Goal: Information Seeking & Learning: Learn about a topic

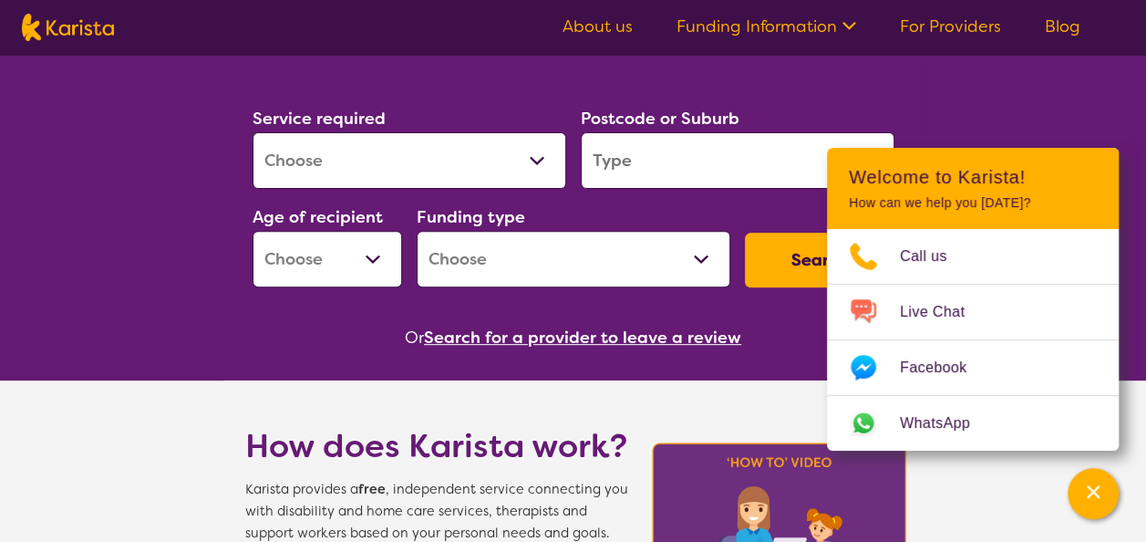
scroll to position [198, 0]
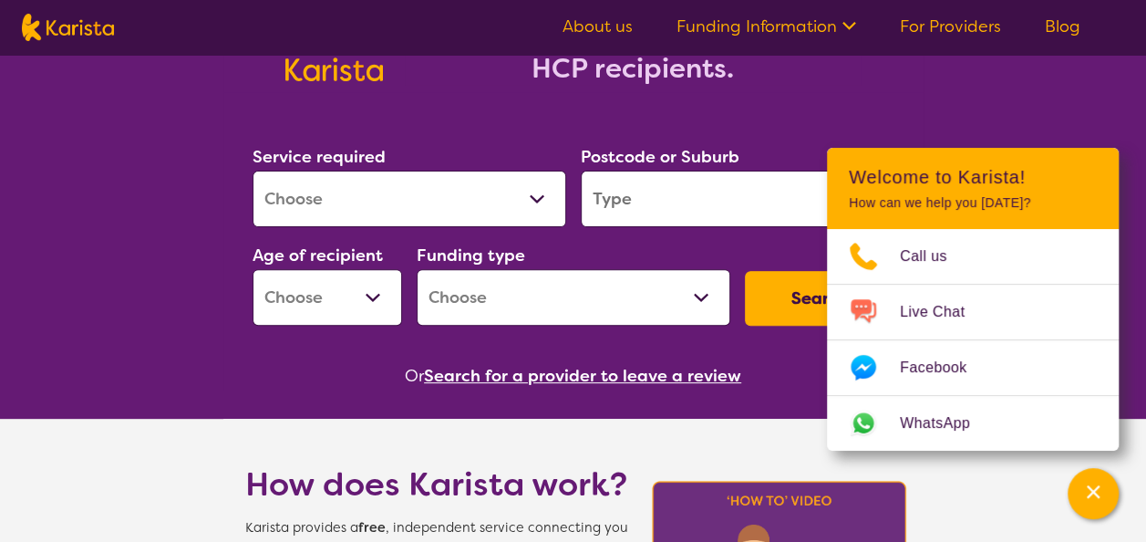
click at [498, 198] on select "Allied Health Assistant Assessment (ADHD or Autism) Behaviour support Counselli…" at bounding box center [410, 198] width 314 height 57
select select "[MEDICAL_DATA]"
click at [253, 170] on select "Allied Health Assistant Assessment (ADHD or Autism) Behaviour support Counselli…" at bounding box center [410, 198] width 314 height 57
click at [684, 201] on input "search" at bounding box center [738, 198] width 314 height 57
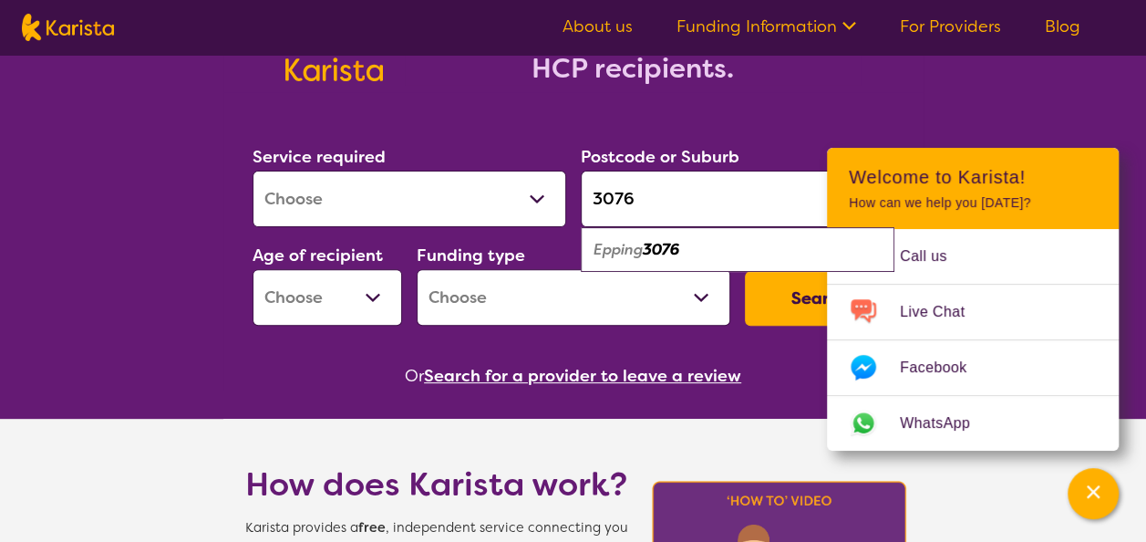
type input "3076"
click at [375, 286] on select "Early Childhood - 0 to 9 Child - 10 to 11 Adolescent - 12 to 17 Adult - 18 to 6…" at bounding box center [328, 297] width 150 height 57
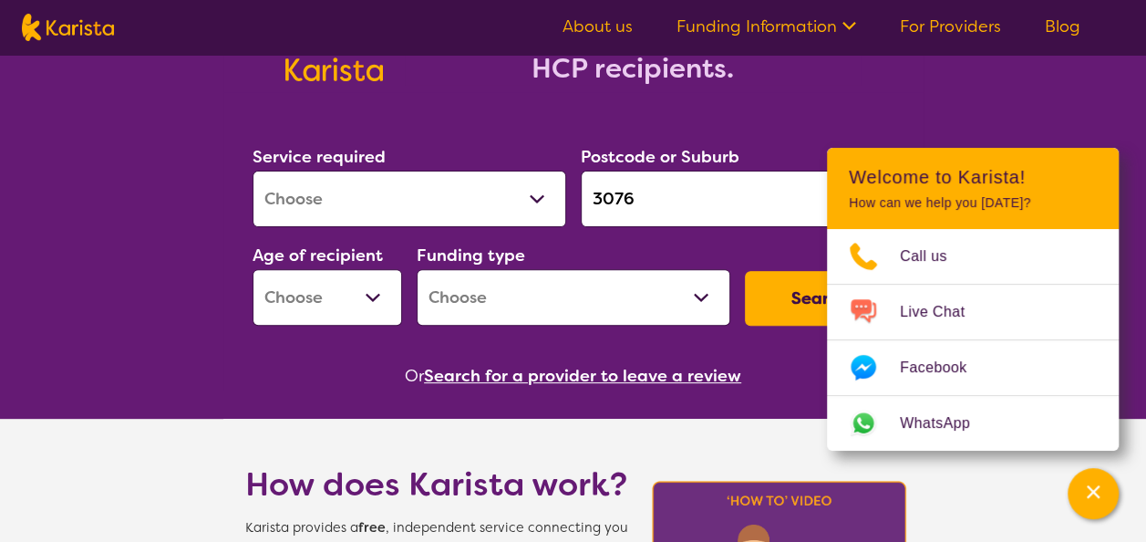
select select "AG"
click at [253, 269] on select "Early Childhood - 0 to 9 Child - 10 to 11 Adolescent - 12 to 17 Adult - 18 to 6…" at bounding box center [328, 297] width 150 height 57
click at [534, 297] on select "Home Care Package (HCP) National Disability Insurance Scheme (NDIS) I don't know" at bounding box center [574, 297] width 314 height 57
select select "HCP"
click at [417, 269] on select "Home Care Package (HCP) National Disability Insurance Scheme (NDIS) I don't know" at bounding box center [574, 297] width 314 height 57
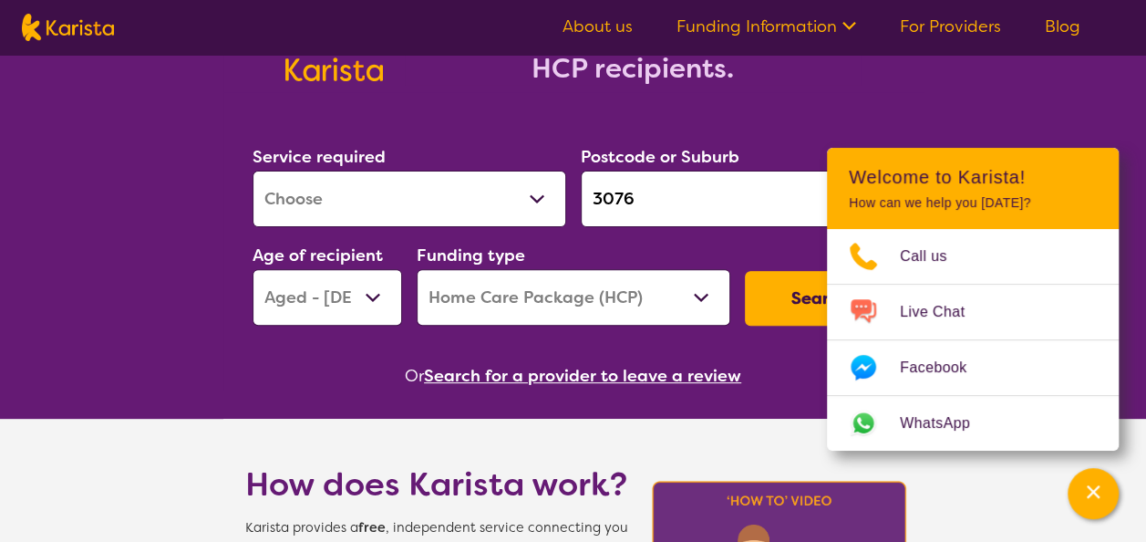
click at [792, 291] on button "Search" at bounding box center [820, 298] width 150 height 55
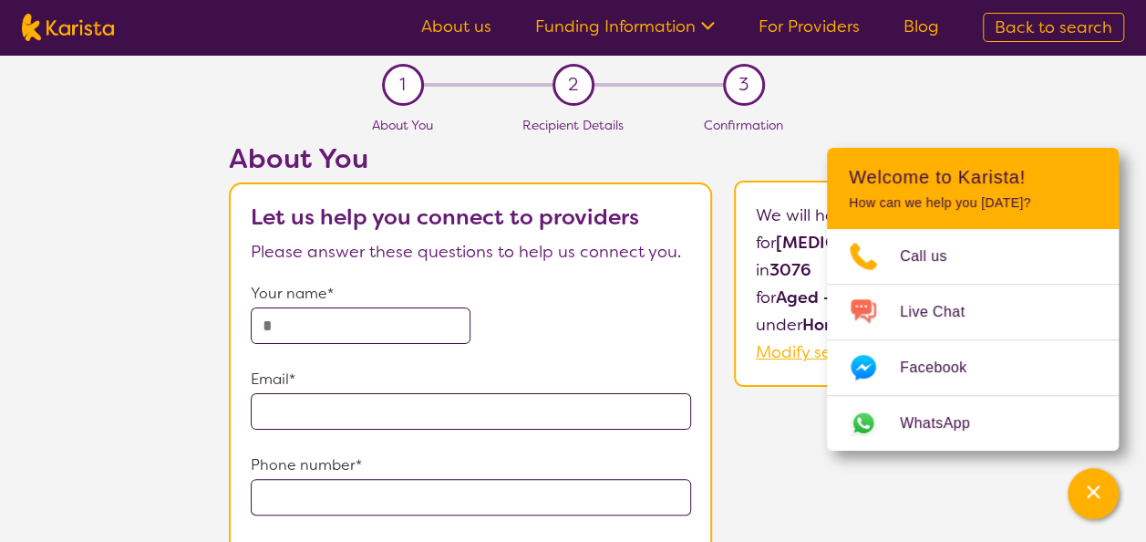
click at [760, 489] on div "About You Let us help you connect to providers Please answer these questions to…" at bounding box center [641, 448] width 1009 height 613
click at [982, 84] on section "1 About You 2 Recipient Details 3 Confirmation About You Let us help you connec…" at bounding box center [573, 405] width 1146 height 700
click at [1100, 483] on icon "Channel Menu" at bounding box center [1093, 491] width 18 height 18
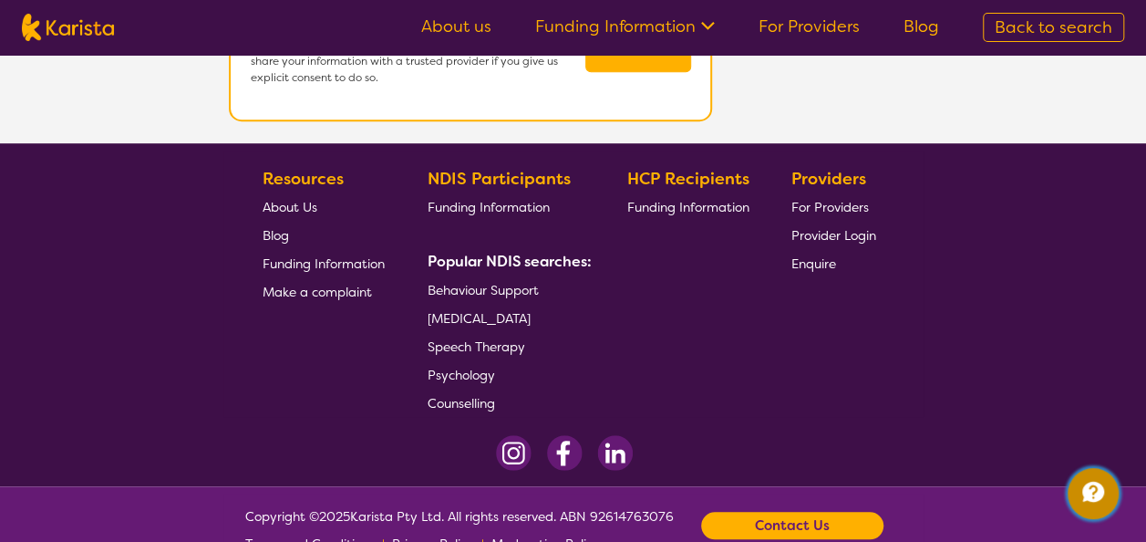
scroll to position [615, 0]
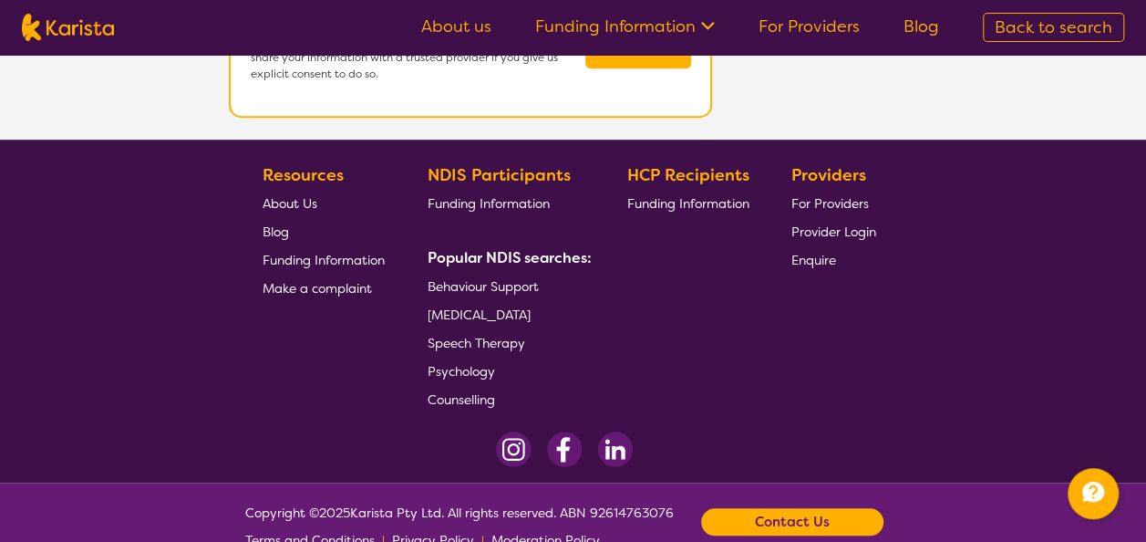
click at [496, 310] on span "[MEDICAL_DATA]" at bounding box center [479, 314] width 103 height 16
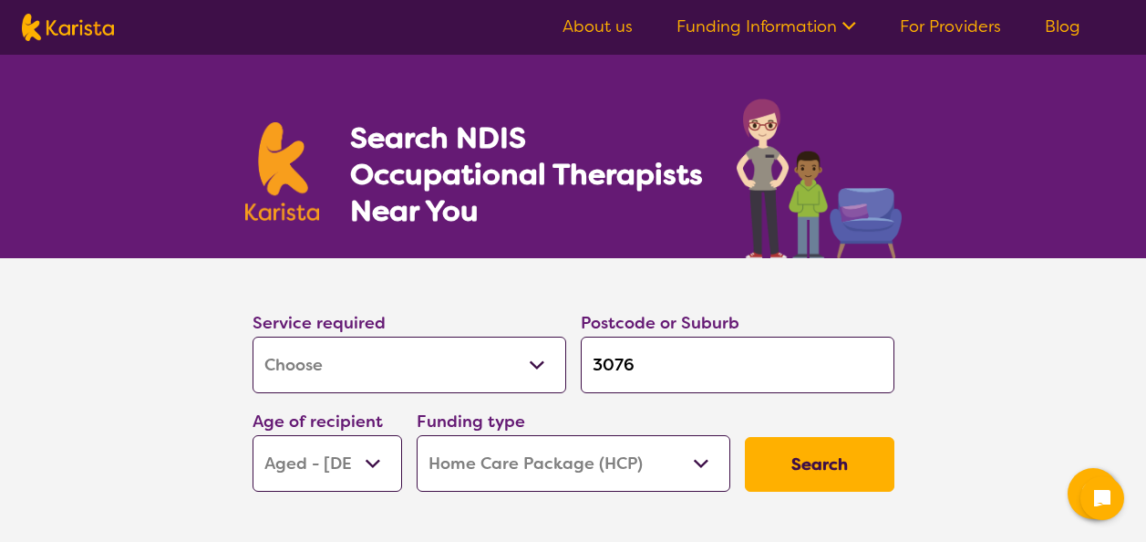
select select "[MEDICAL_DATA]"
select select "AG"
select select "HCP"
select select "[MEDICAL_DATA]"
select select "AG"
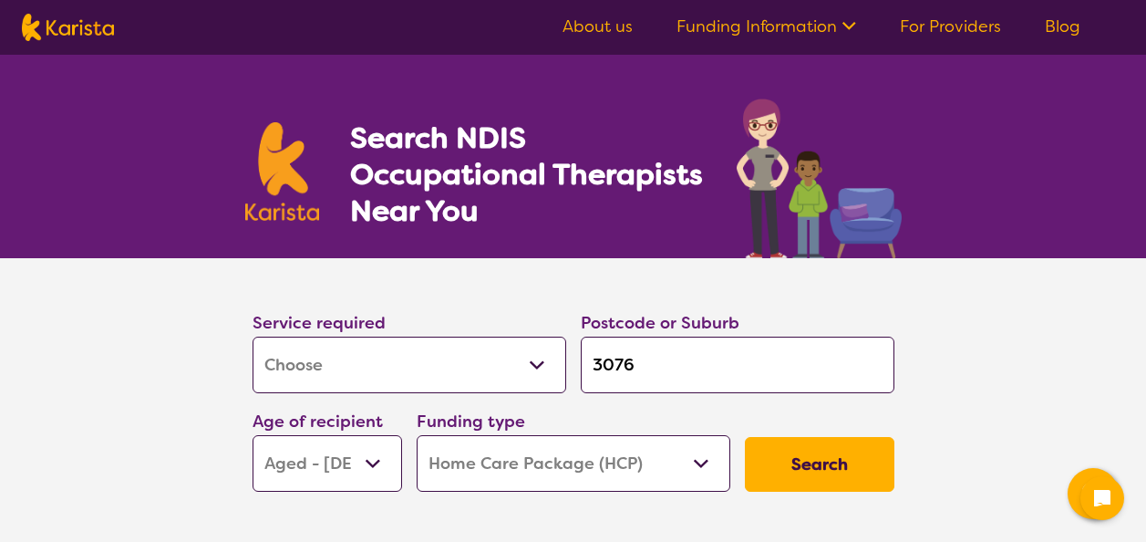
select select "HCP"
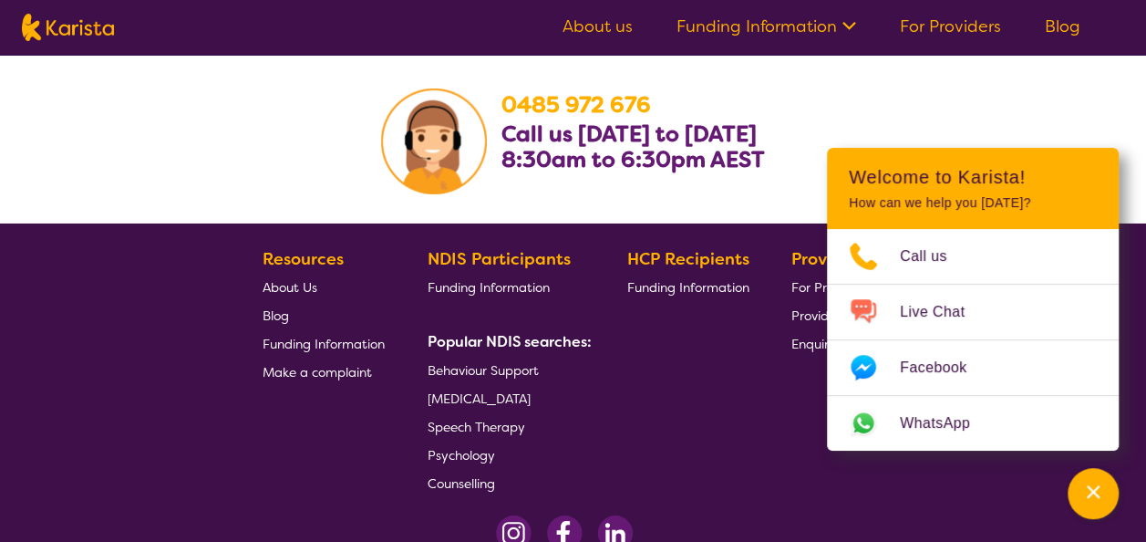
scroll to position [3170, 0]
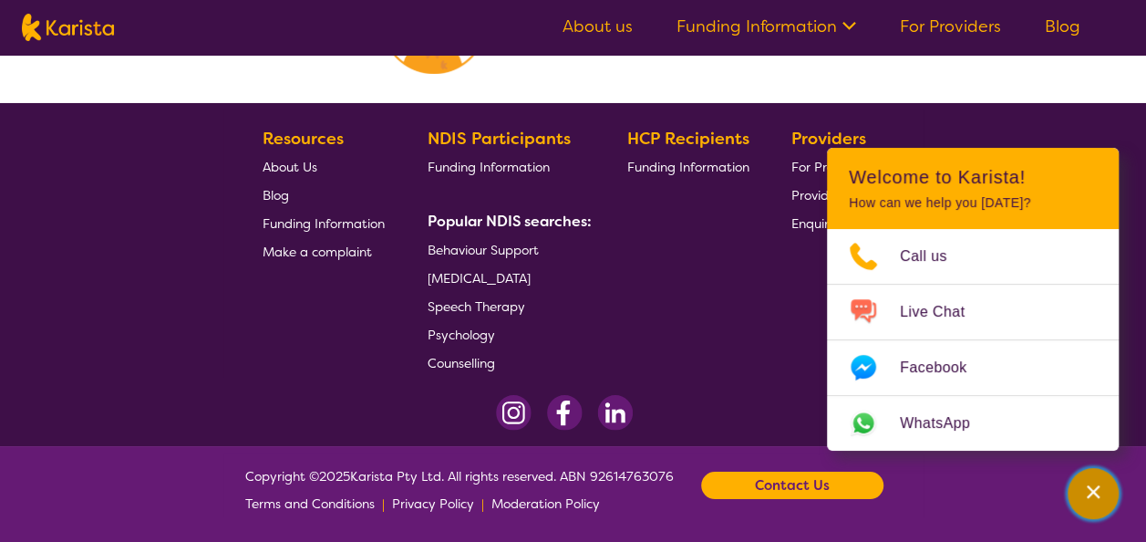
click at [1114, 498] on button "Channel Menu" at bounding box center [1093, 493] width 51 height 51
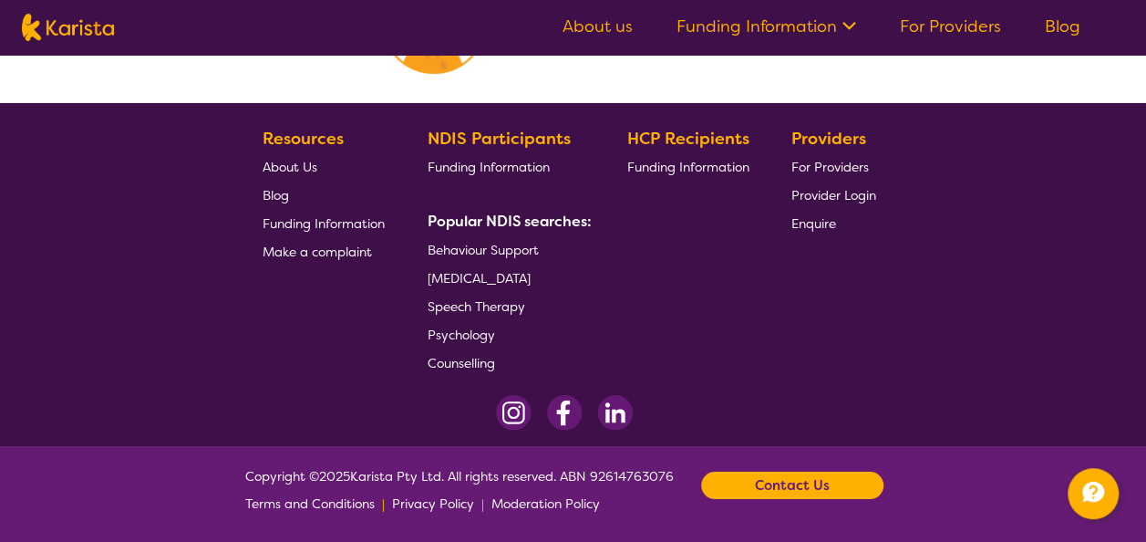
click at [828, 167] on span "For Providers" at bounding box center [829, 167] width 77 height 16
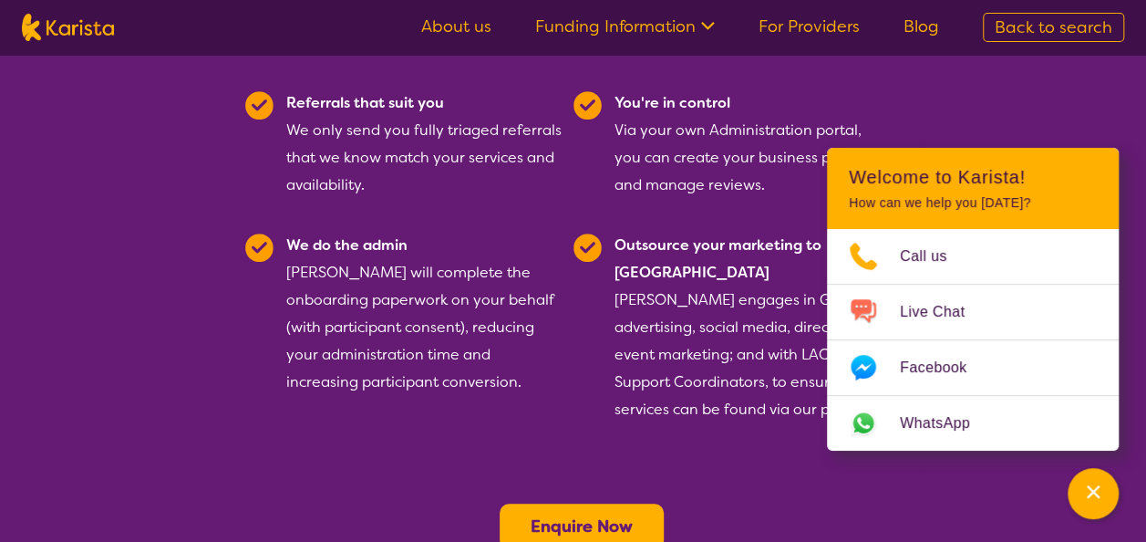
scroll to position [337, 0]
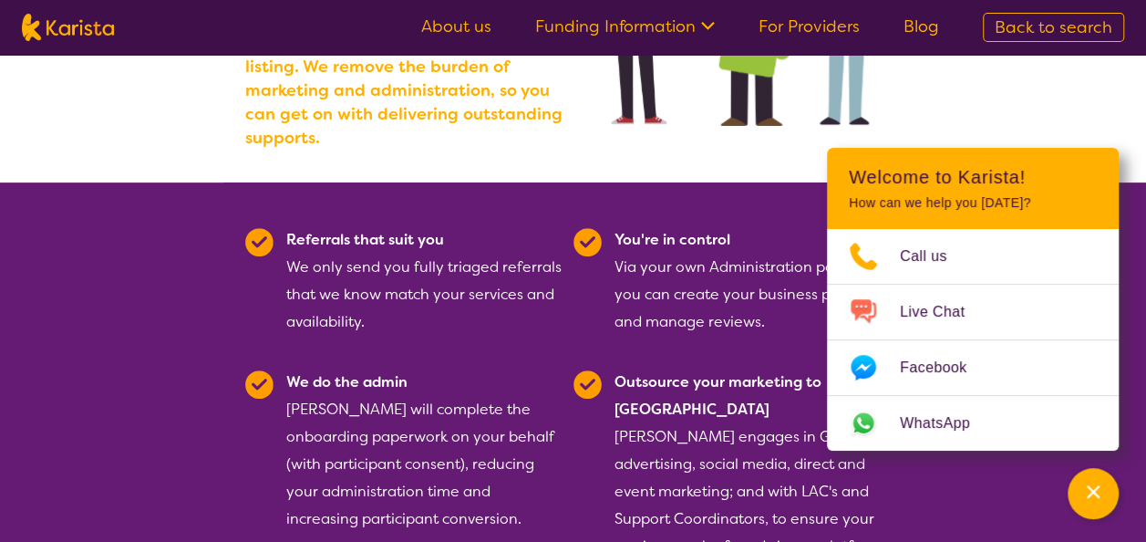
click at [624, 25] on link "Funding Information" at bounding box center [625, 26] width 180 height 22
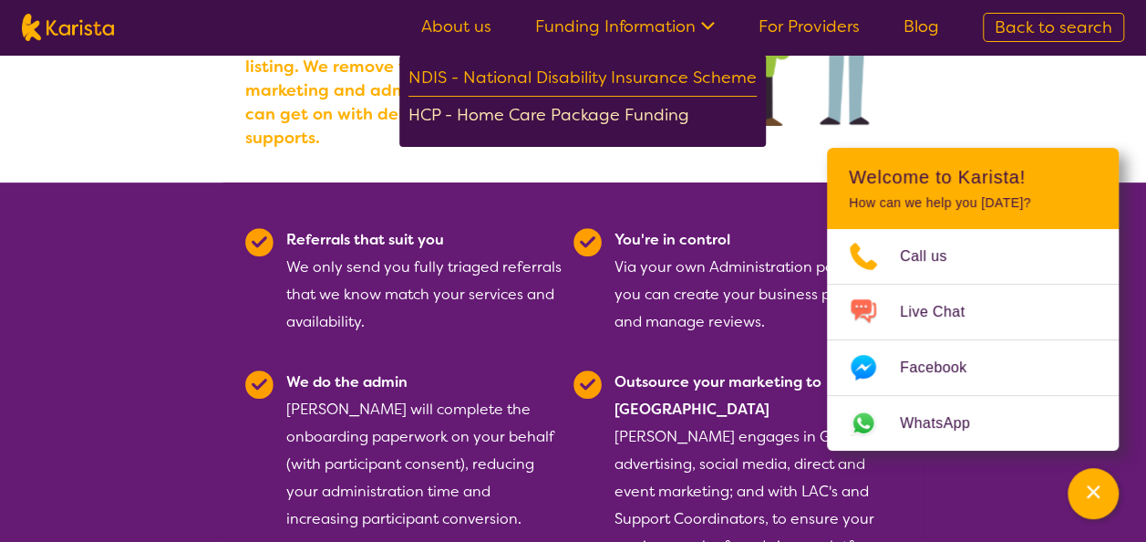
click at [585, 104] on div "HCP - Home Care Package Funding" at bounding box center [582, 117] width 348 height 32
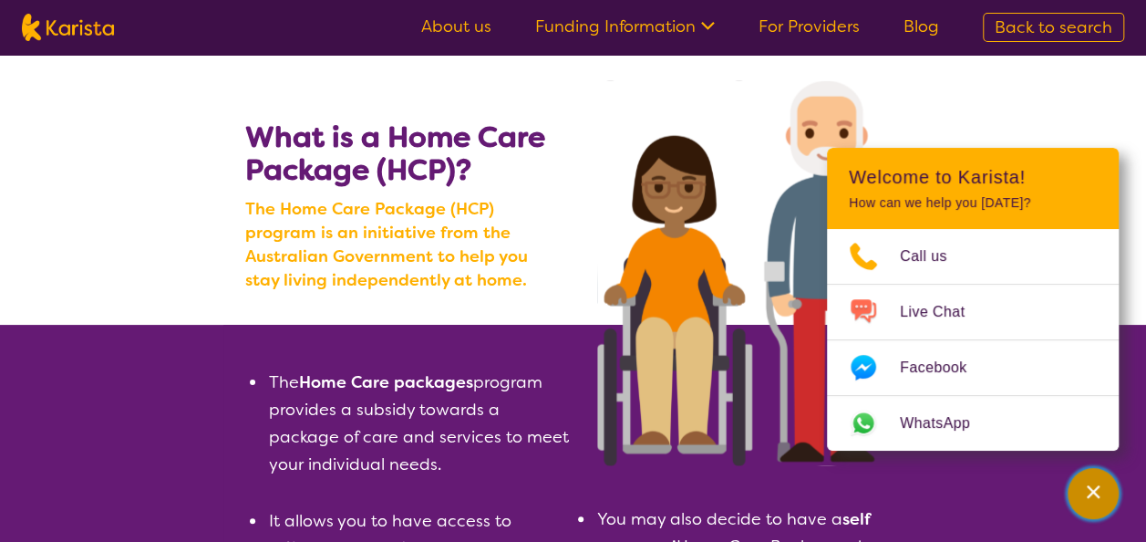
click at [1078, 487] on div "Channel Menu" at bounding box center [1093, 493] width 36 height 40
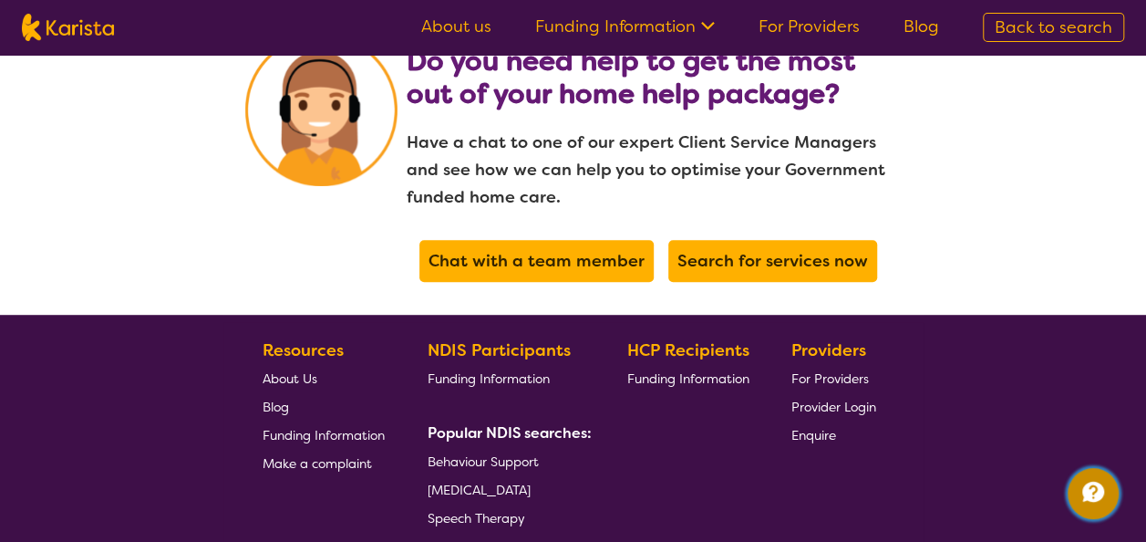
scroll to position [3955, 0]
